Goal: Information Seeking & Learning: Learn about a topic

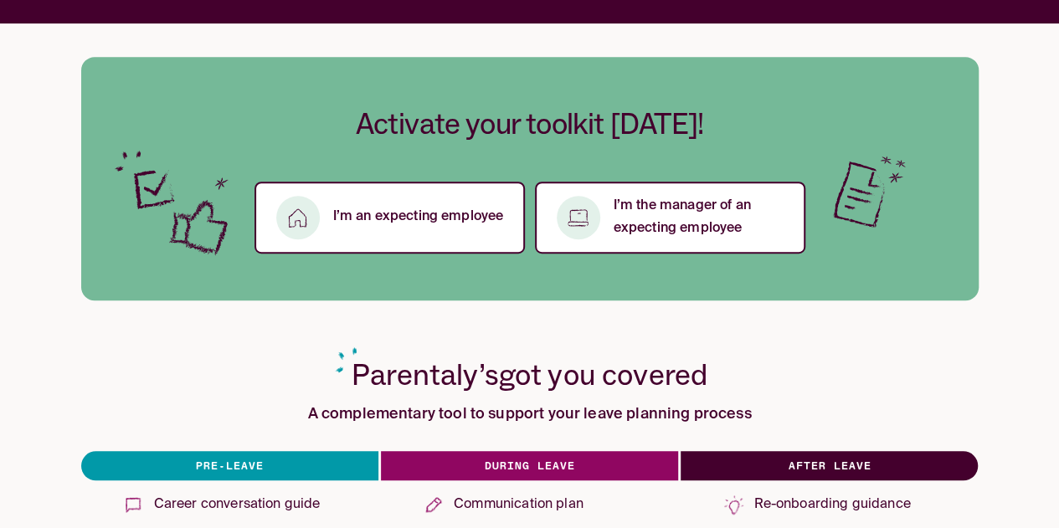
scroll to position [345, 0]
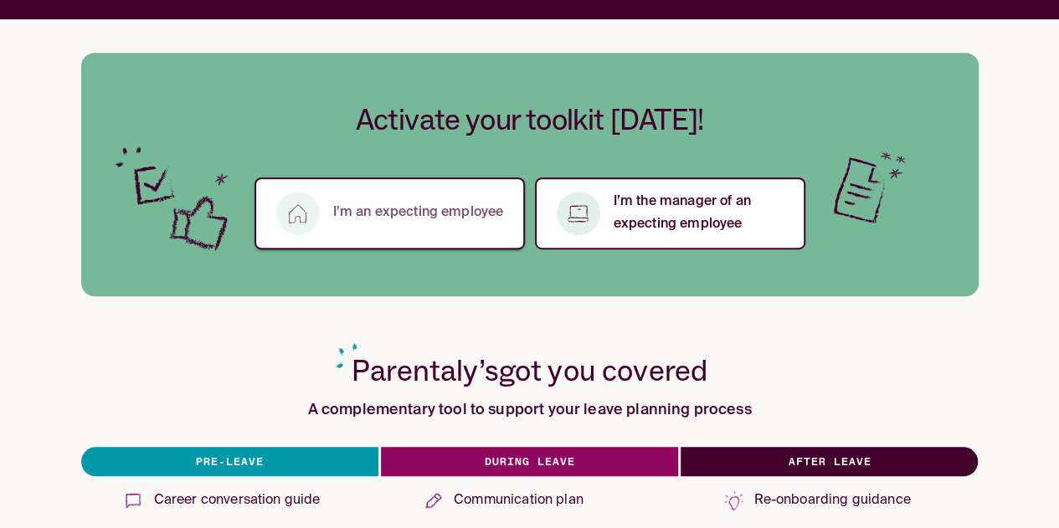
click at [347, 205] on p "I’m an expecting employee" at bounding box center [418, 213] width 171 height 23
drag, startPoint x: 1057, startPoint y: 112, endPoint x: 1061, endPoint y: 152, distance: 39.6
click at [405, 192] on button "I’m an expecting employee" at bounding box center [390, 213] width 270 height 72
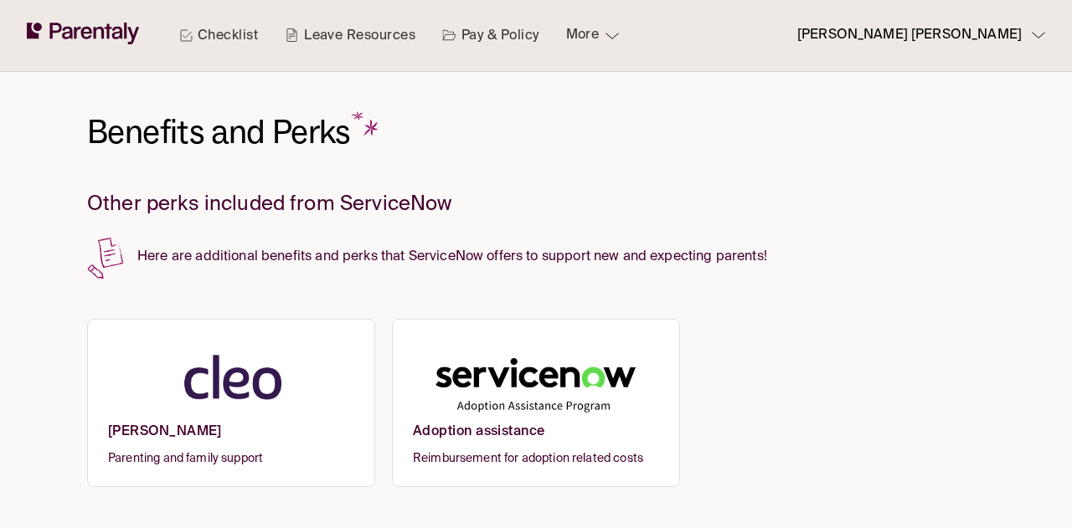
click at [851, 296] on div "Benefits and Perks Other perks included from ServiceNow Here are additional ben…" at bounding box center [536, 279] width 898 height 415
click at [970, 280] on div "Benefits and Perks Other perks included from ServiceNow Here are additional ben…" at bounding box center [536, 279] width 898 height 415
click at [242, 436] on h6 "[PERSON_NAME]" at bounding box center [231, 438] width 246 height 28
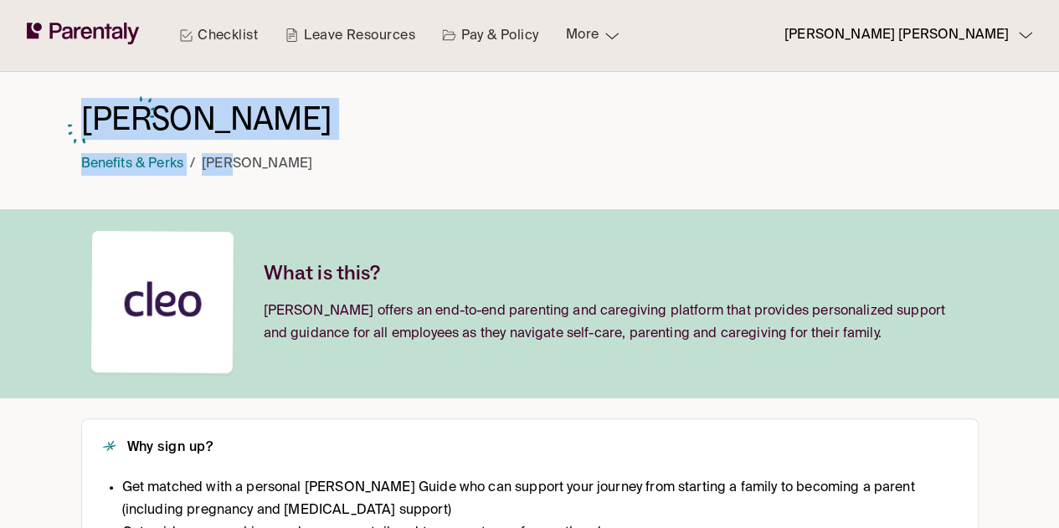
drag, startPoint x: 1057, startPoint y: 131, endPoint x: 1060, endPoint y: 192, distance: 60.3
click at [1059, 192] on html "Checklist Leave Resources Pay & Policy More MOHAN SATYA SRIRAM YARRAMSETTY Cleo…" at bounding box center [529, 487] width 1059 height 975
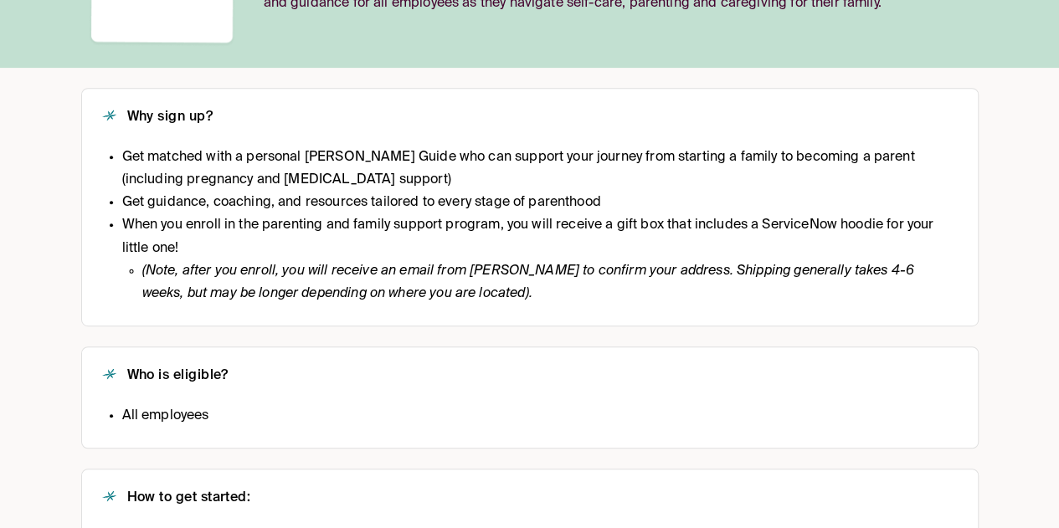
scroll to position [444, 0]
